Goal: Transaction & Acquisition: Book appointment/travel/reservation

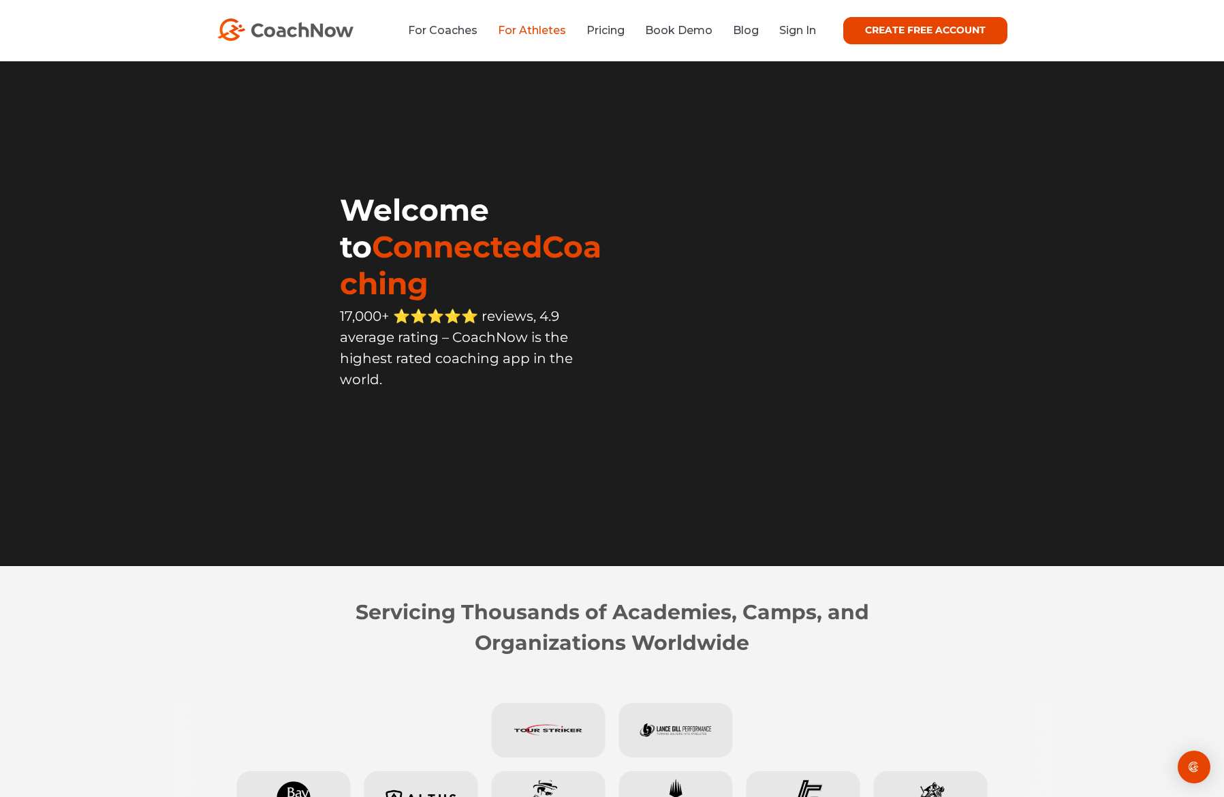
click at [508, 31] on link "For Athletes" at bounding box center [532, 30] width 68 height 13
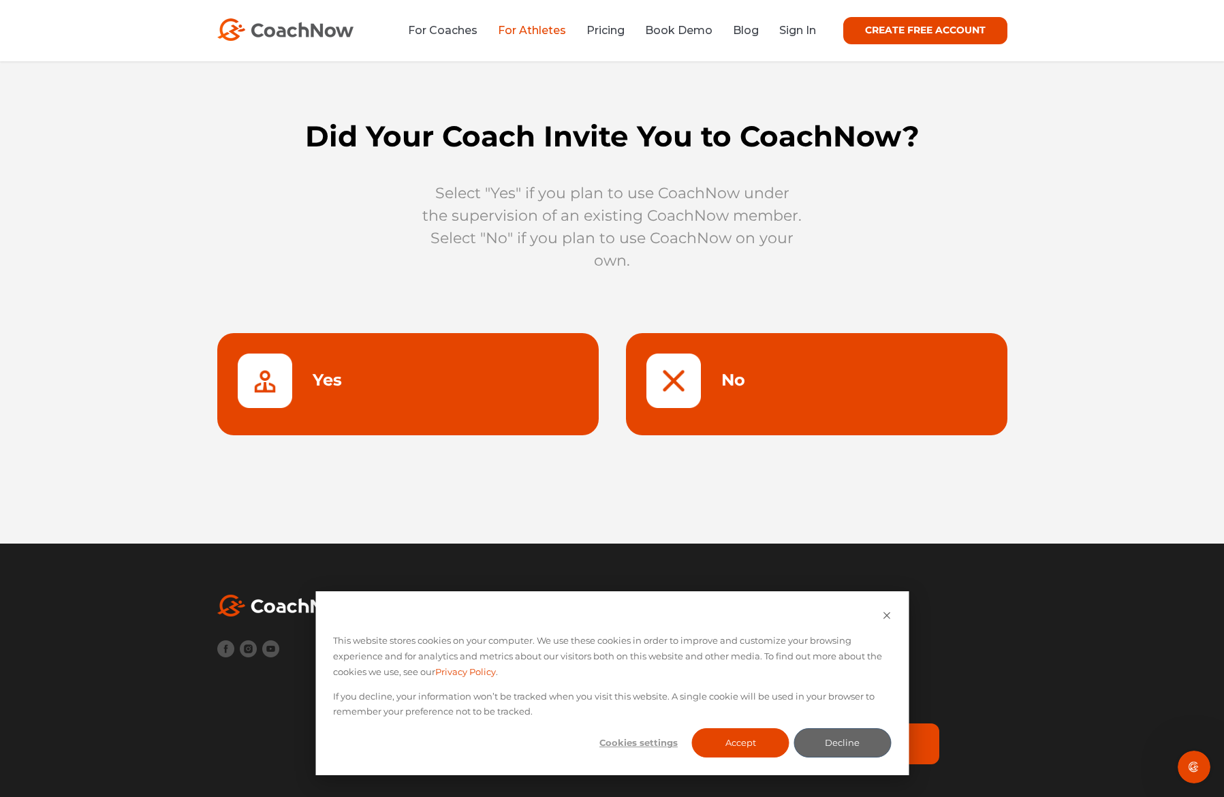
click at [268, 384] on link at bounding box center [407, 384] width 381 height 102
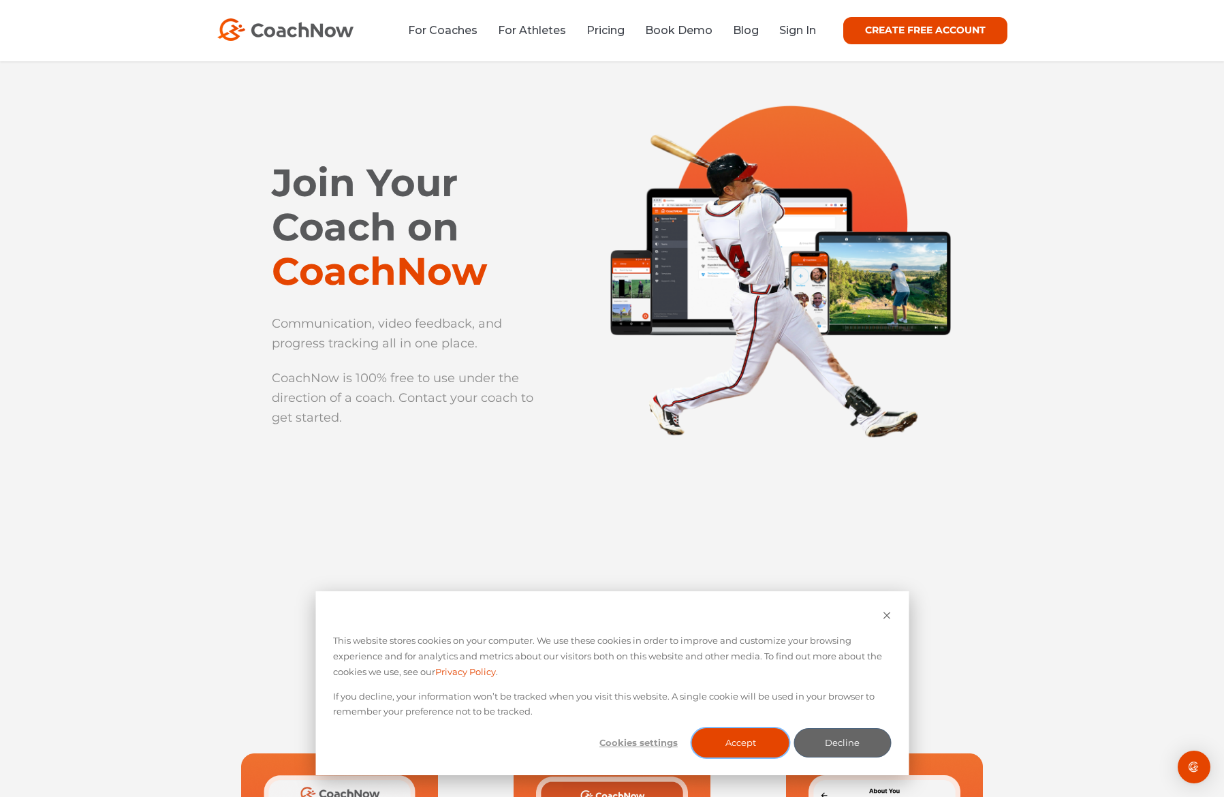
click at [755, 749] on button "Accept" at bounding box center [740, 742] width 97 height 29
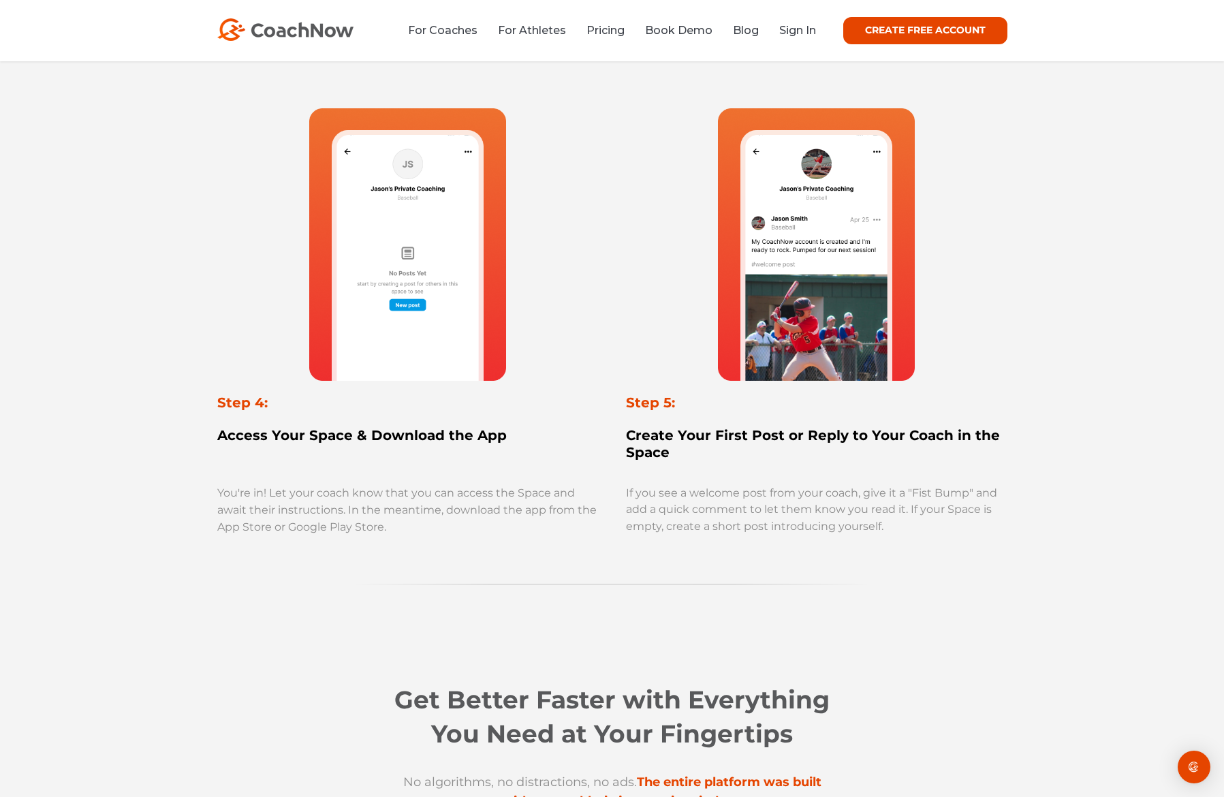
scroll to position [1174, 0]
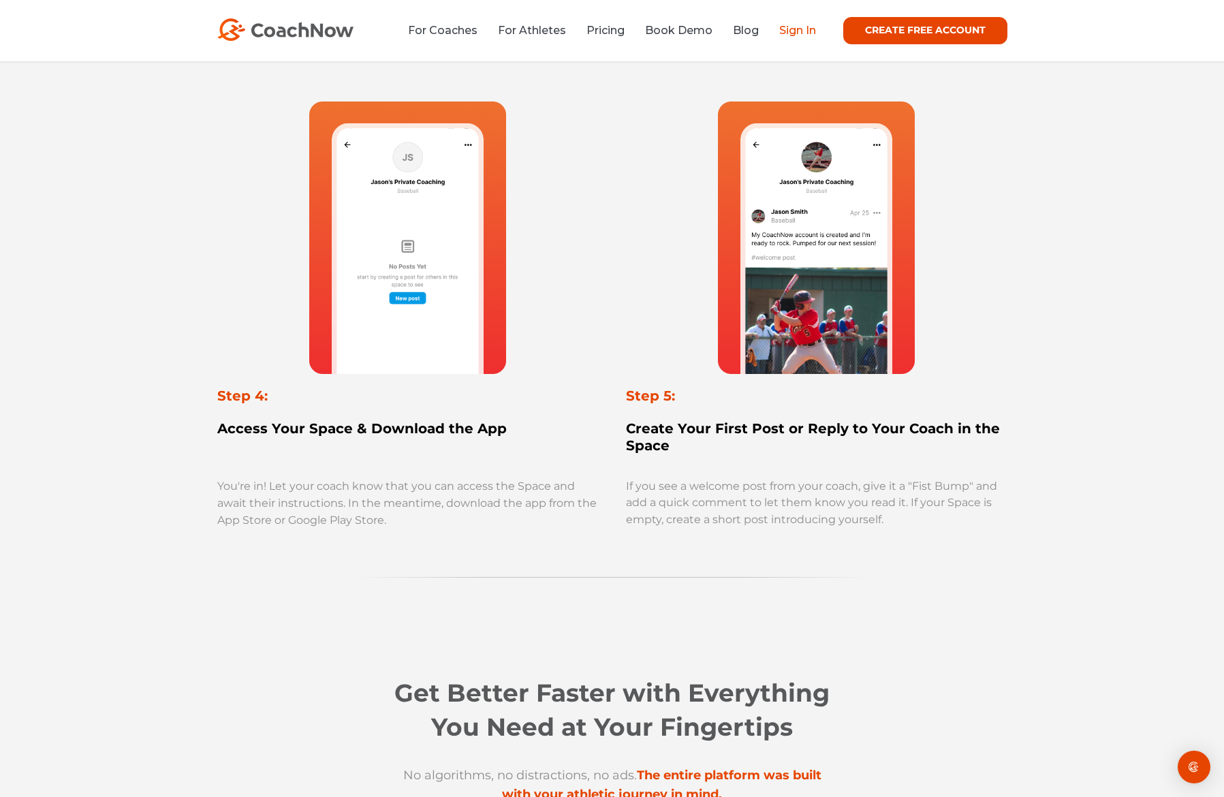
click at [800, 28] on link "Sign In" at bounding box center [797, 30] width 37 height 13
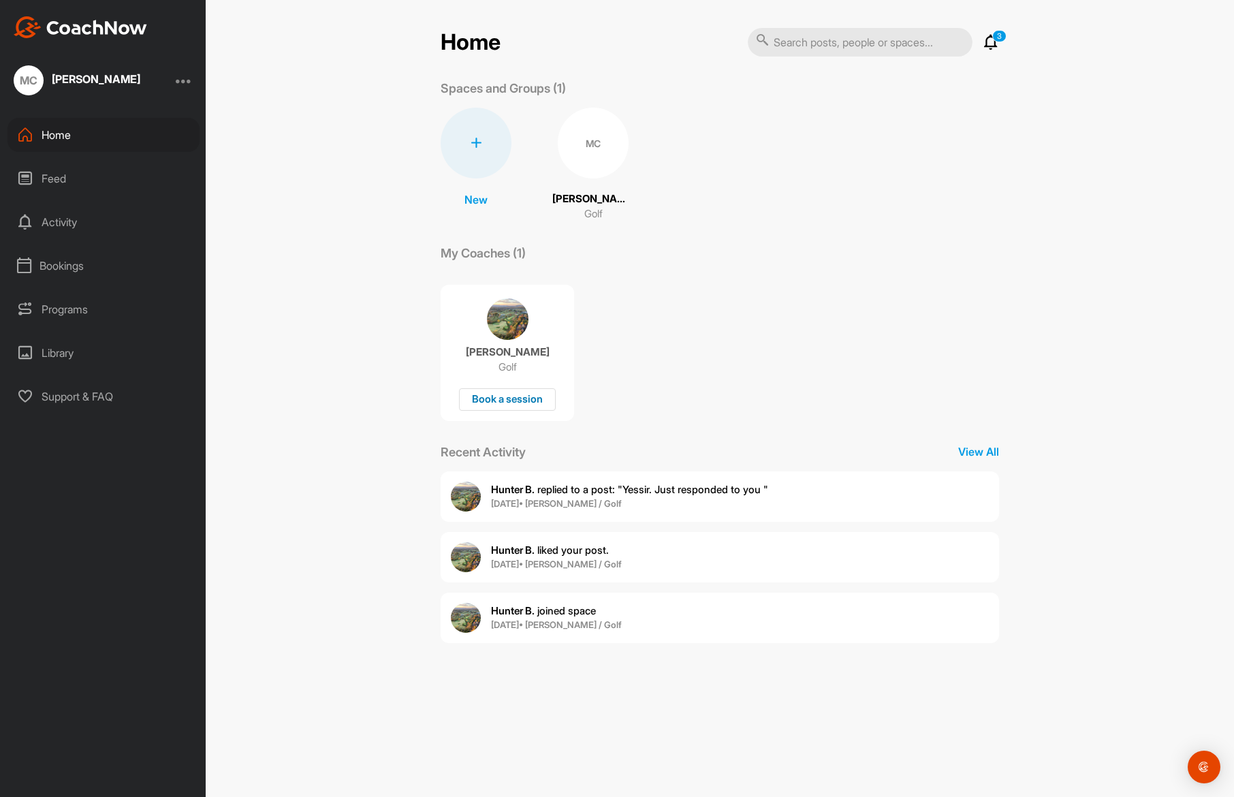
click at [495, 403] on div "Book a session" at bounding box center [507, 399] width 97 height 22
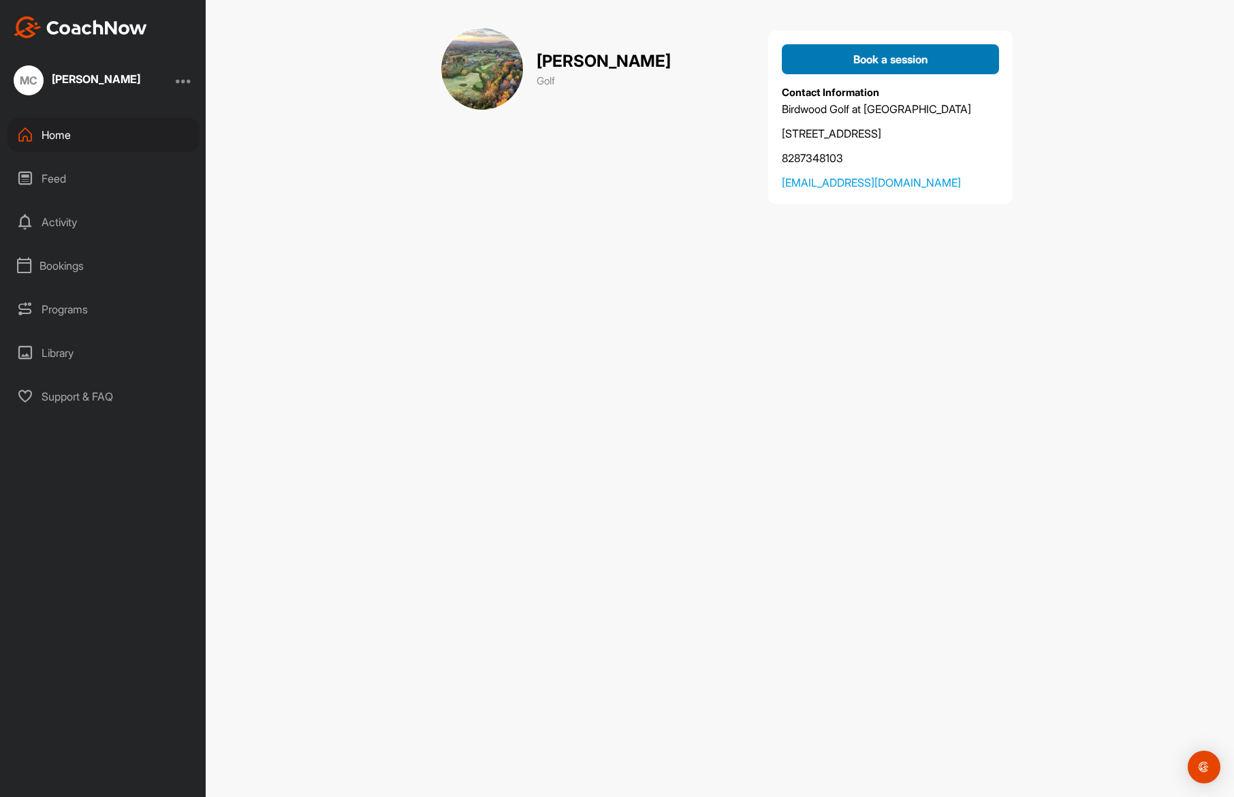
click at [888, 55] on span "Book a session" at bounding box center [891, 59] width 75 height 14
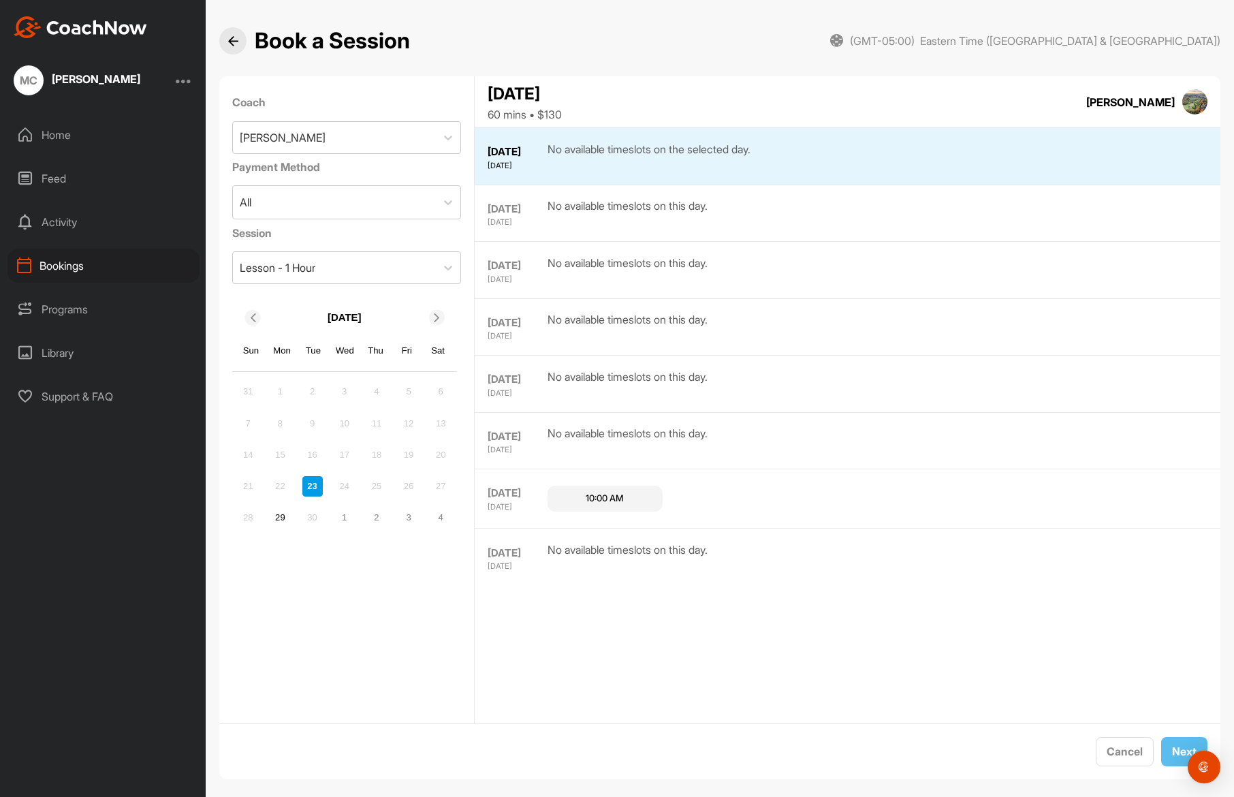
scroll to position [14, 0]
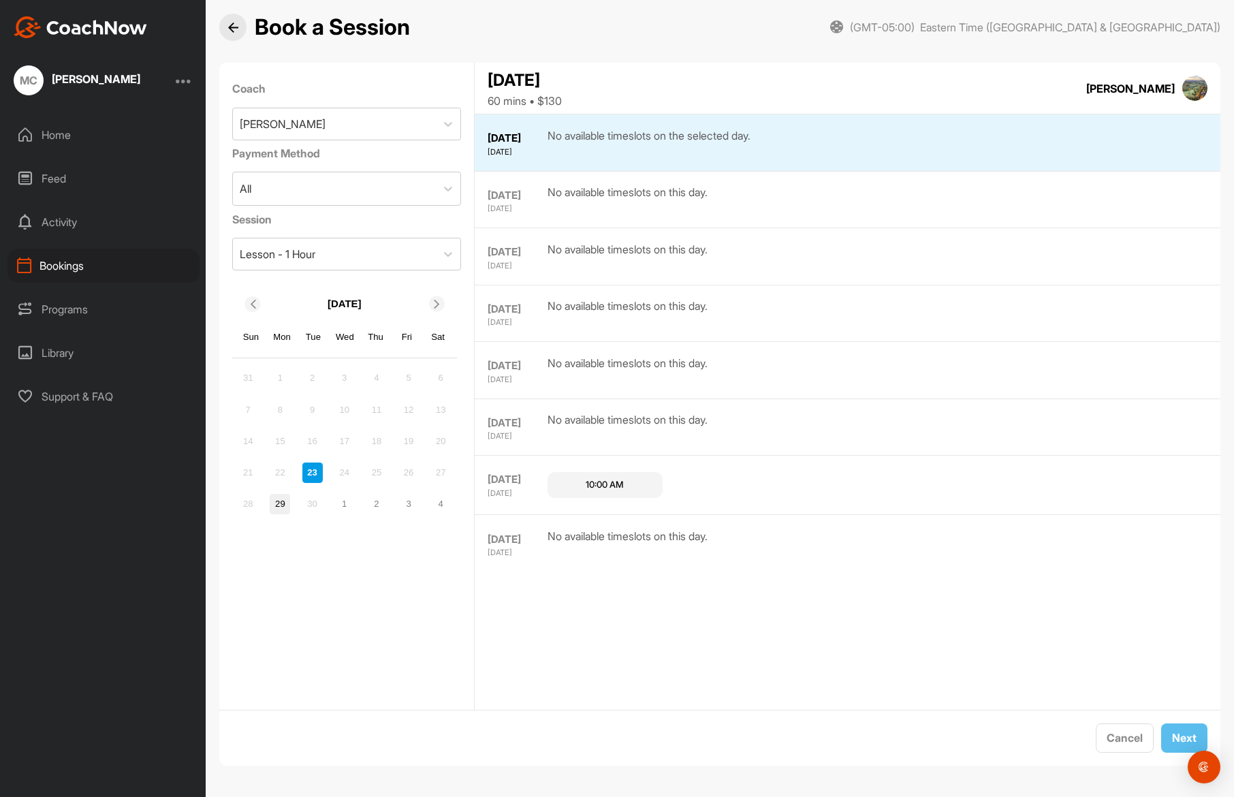
click at [279, 509] on div "29" at bounding box center [280, 504] width 20 height 20
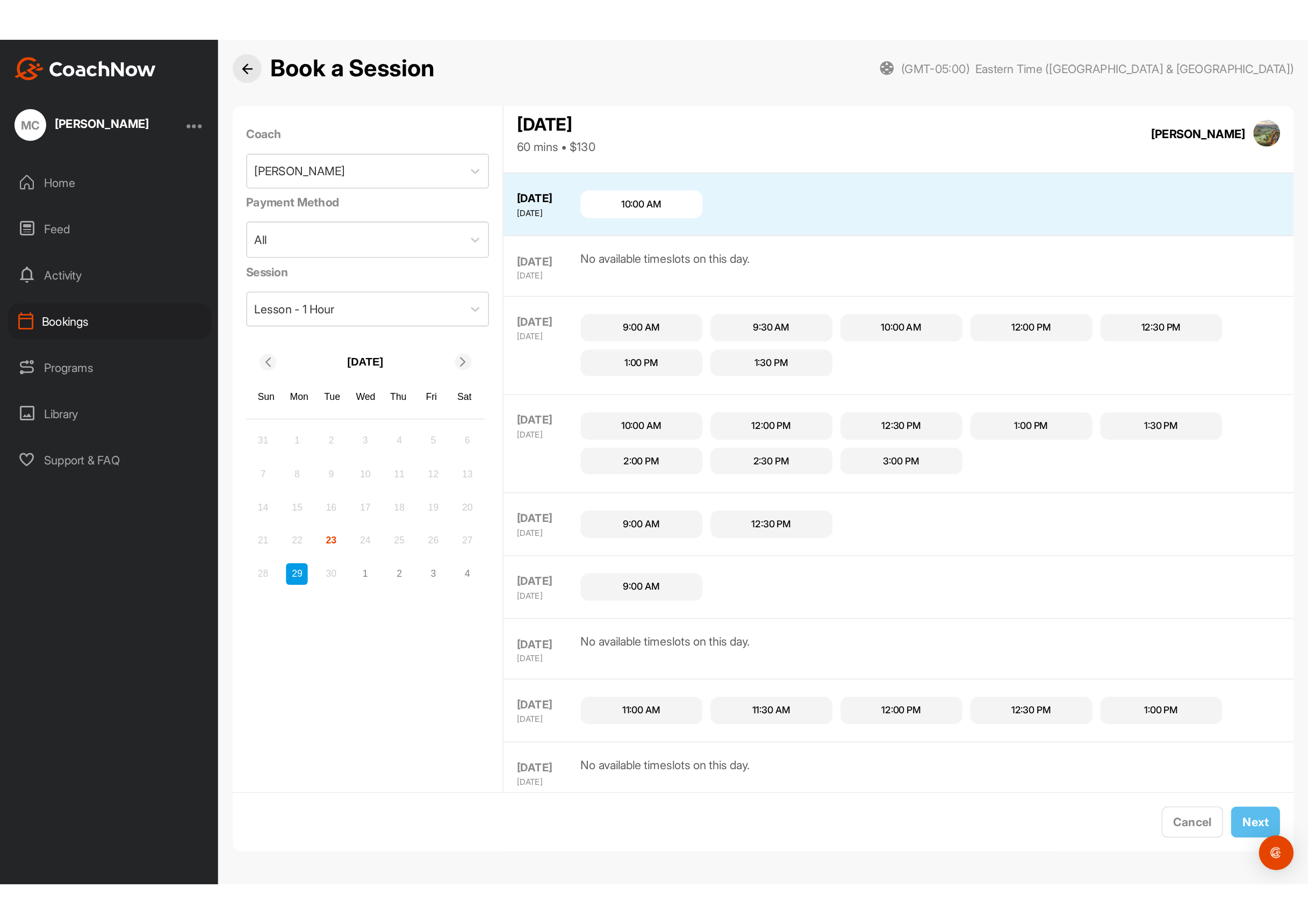
scroll to position [269, 0]
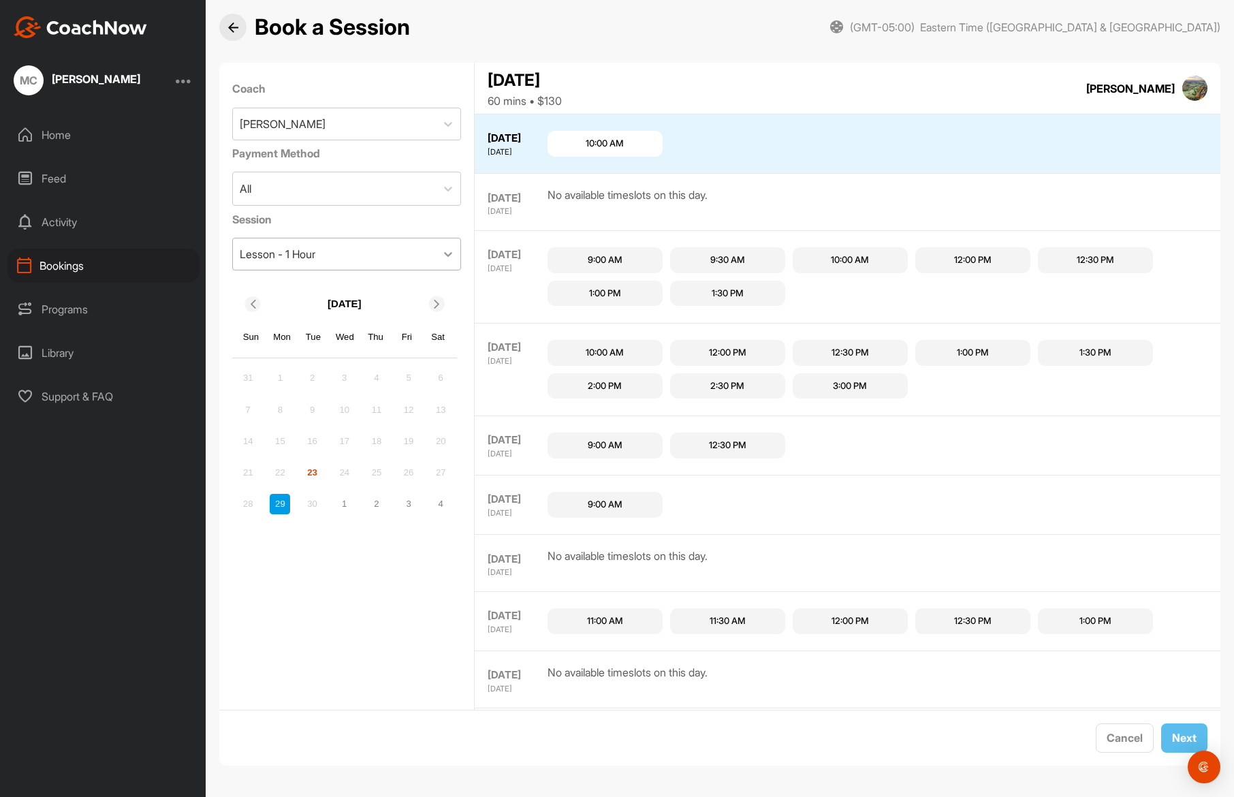
click at [441, 256] on icon at bounding box center [448, 254] width 14 height 14
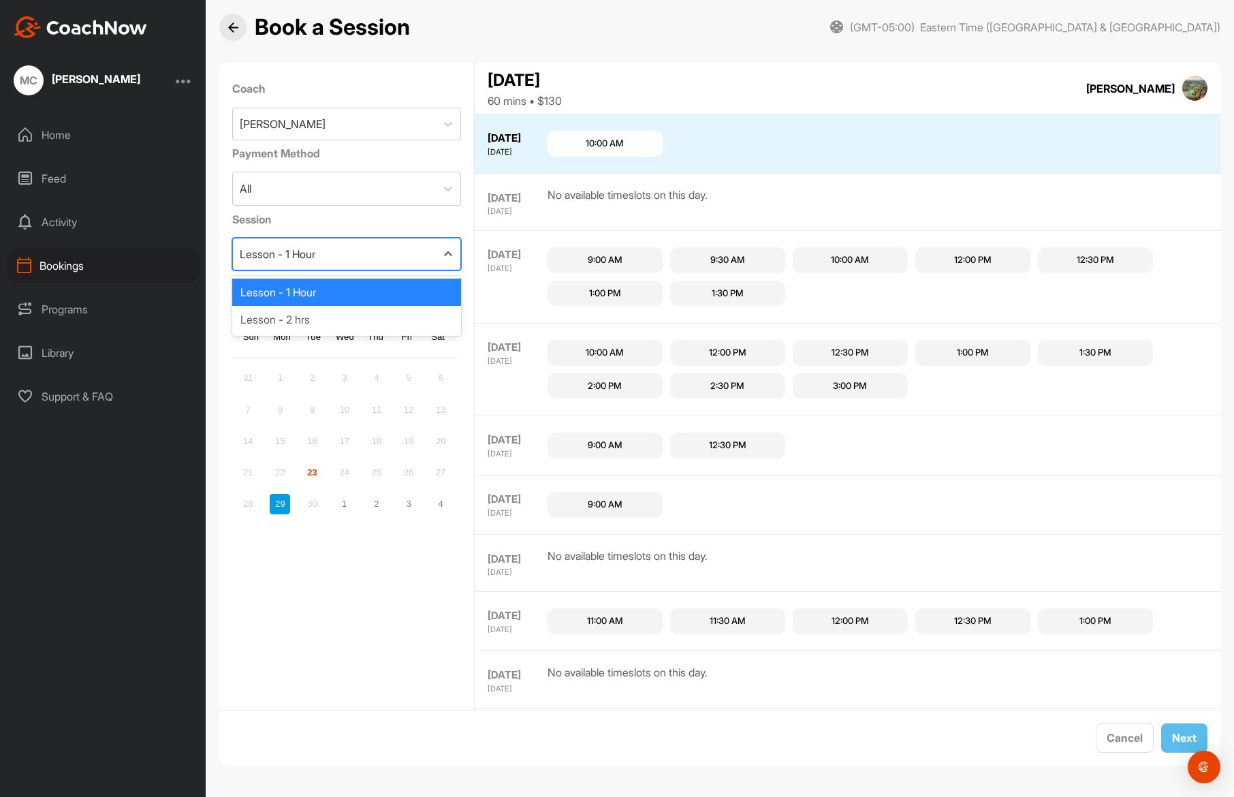
click at [399, 288] on div "Lesson - 1 Hour" at bounding box center [347, 292] width 230 height 27
click at [441, 191] on icon at bounding box center [448, 189] width 14 height 14
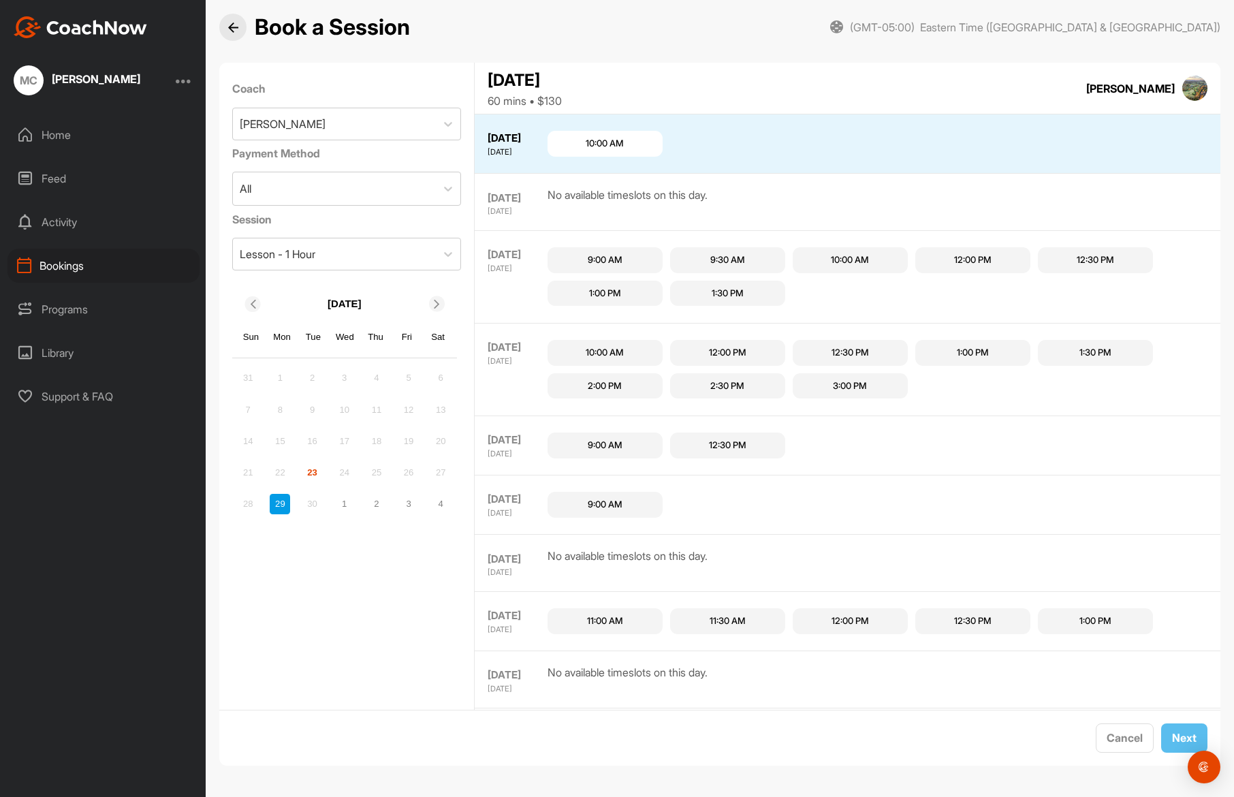
click at [828, 74] on div "September 29, 2025 60 mins • $130 Hunter Brown (GMT-05:00) Eastern Time (US & C…" at bounding box center [848, 88] width 746 height 51
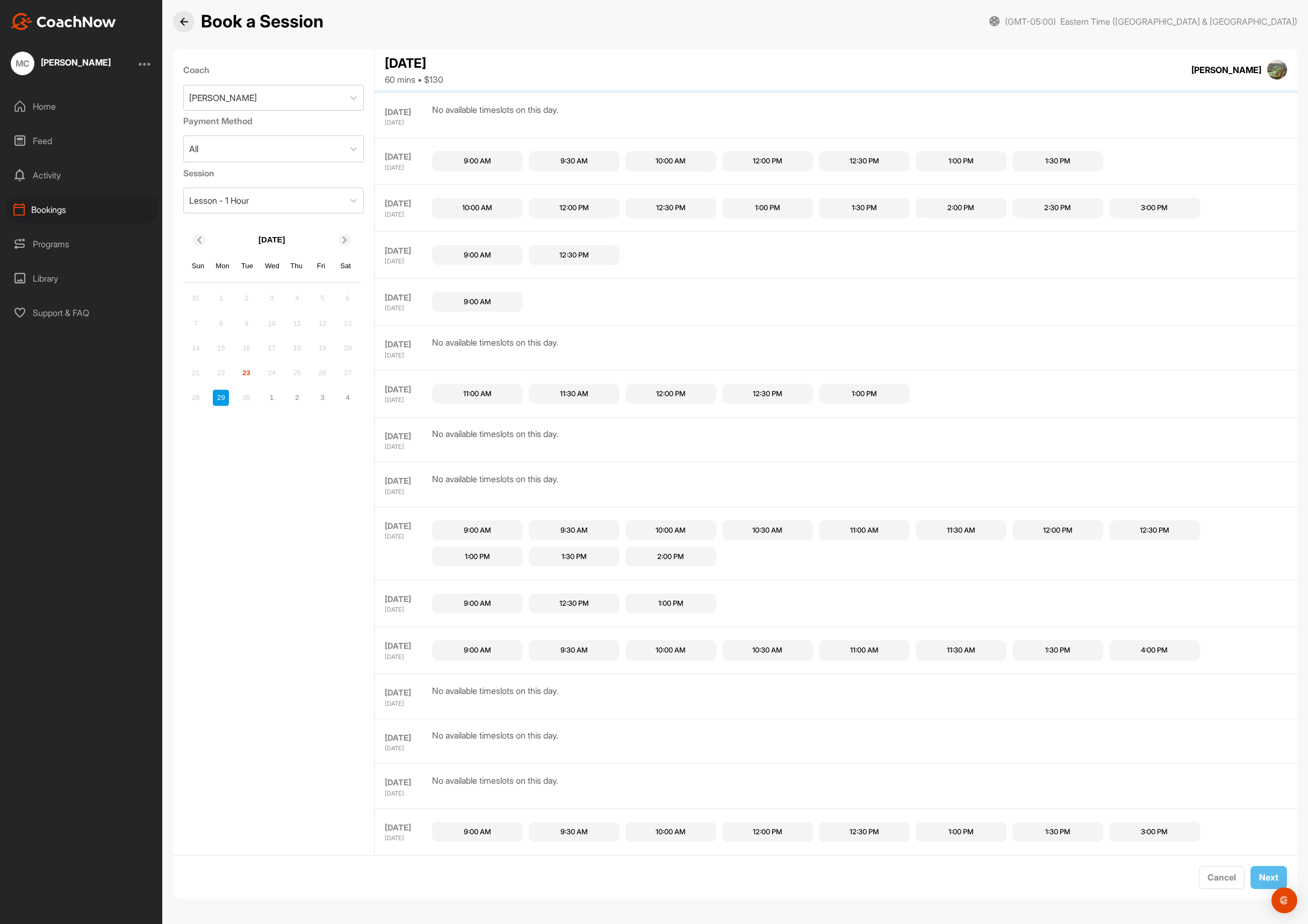
scroll to position [313, 0]
